Goal: Transaction & Acquisition: Purchase product/service

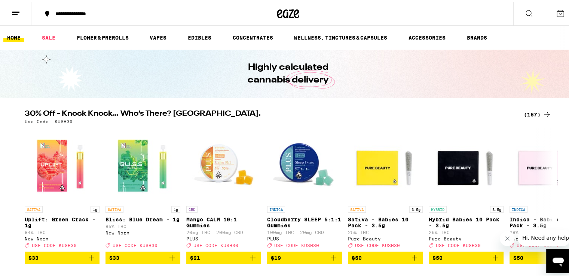
click at [530, 112] on div "(167)" at bounding box center [538, 112] width 28 height 9
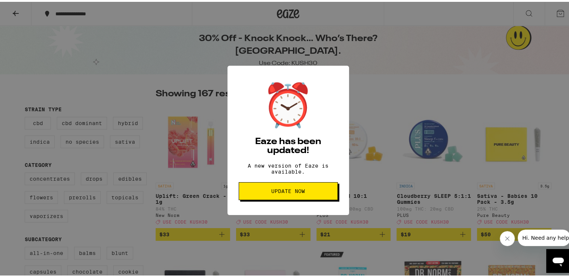
click at [307, 192] on span "Update Now" at bounding box center [288, 189] width 86 height 5
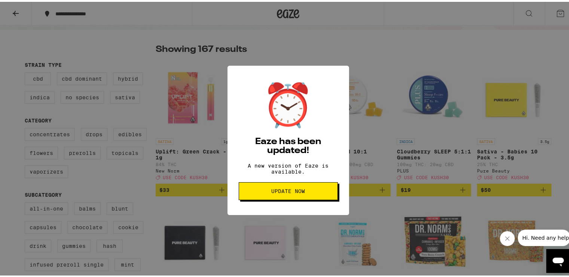
scroll to position [140, 0]
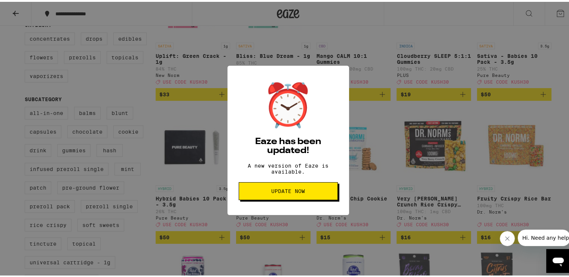
click at [285, 192] on span "Update Now" at bounding box center [288, 189] width 34 height 5
drag, startPoint x: 285, startPoint y: 194, endPoint x: 149, endPoint y: 88, distance: 173.1
click at [264, 174] on div "⏰ Eaze has been updated! A new version of Eaze is available. Update Now" at bounding box center [288, 139] width 122 height 150
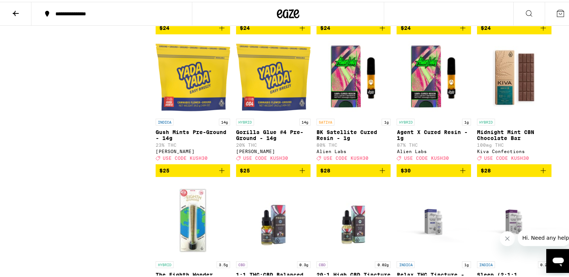
scroll to position [3185, 0]
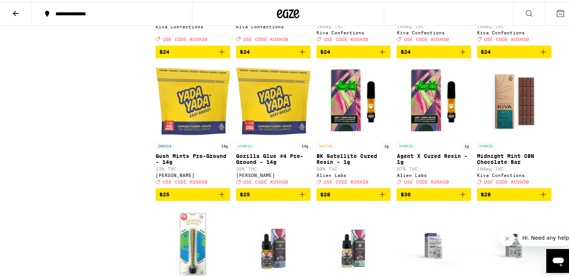
click at [21, 12] on button at bounding box center [15, 12] width 31 height 24
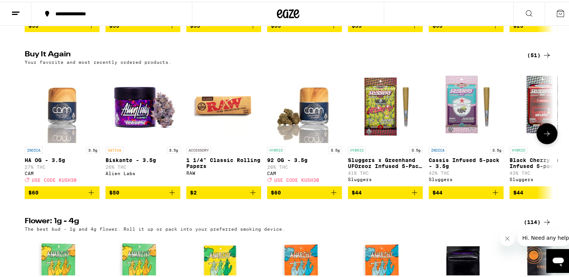
scroll to position [888, 0]
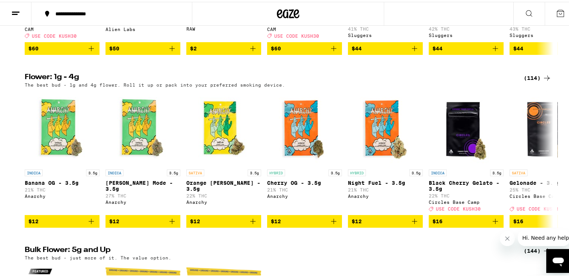
click at [527, 81] on div "(114)" at bounding box center [538, 76] width 28 height 9
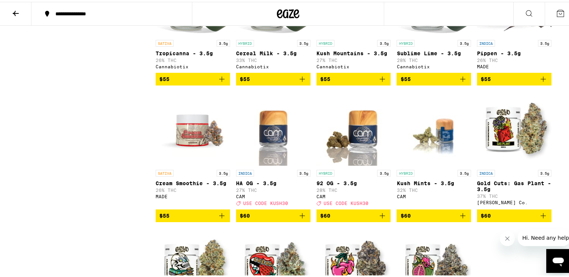
scroll to position [2851, 0]
